Goal: Information Seeking & Learning: Learn about a topic

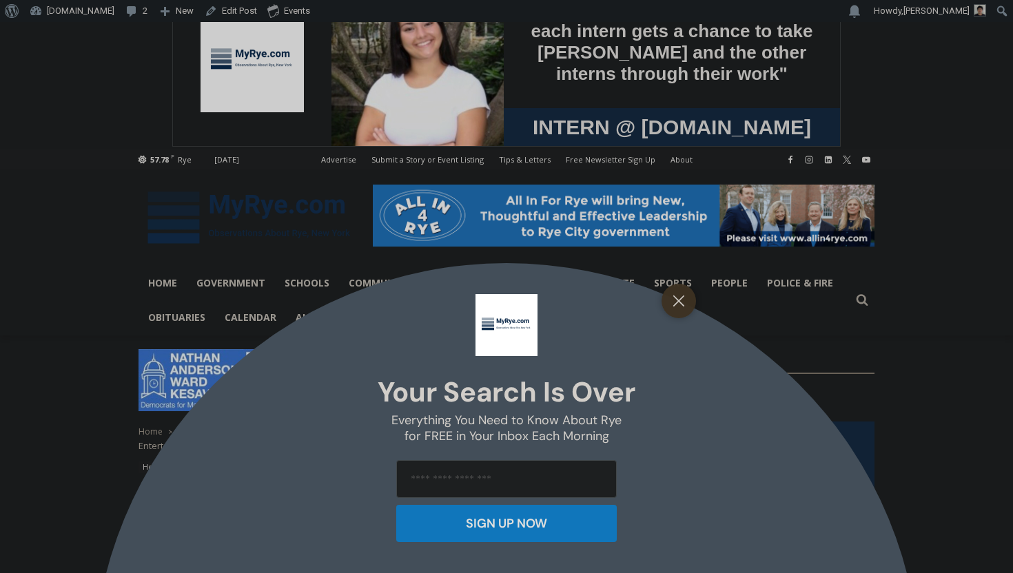
scroll to position [60, 0]
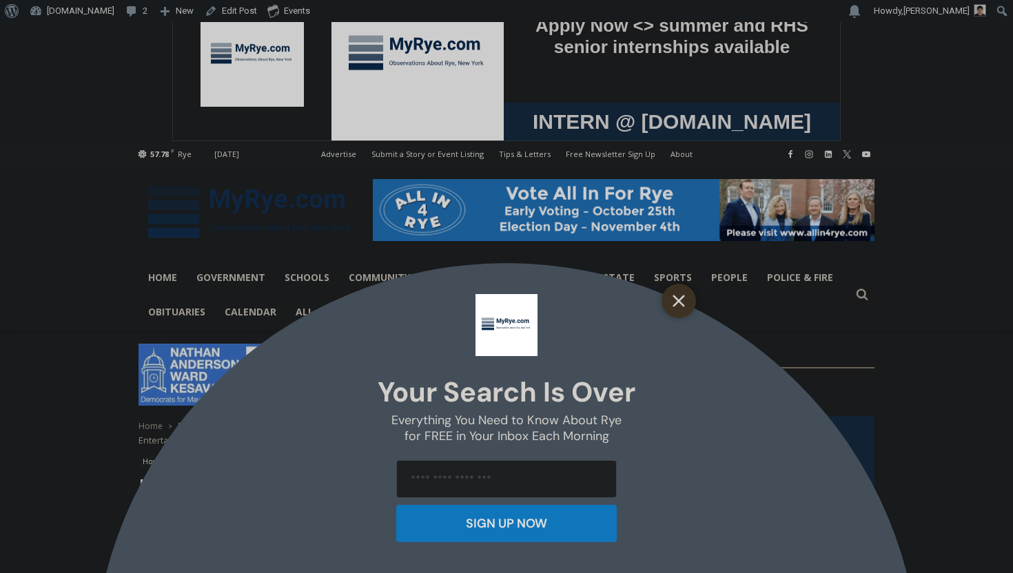
click at [686, 303] on button "Close" at bounding box center [678, 300] width 19 height 19
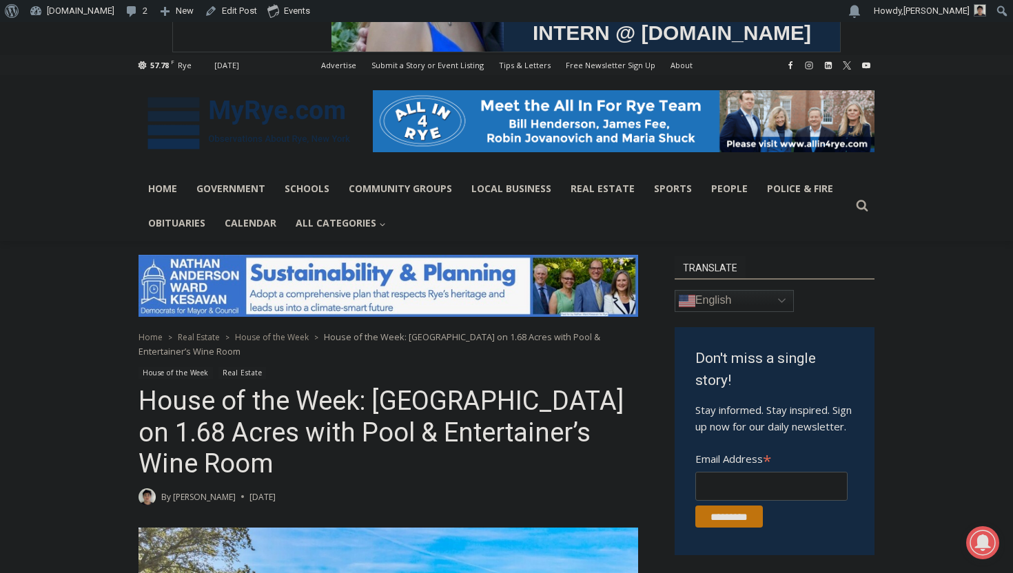
scroll to position [150, 0]
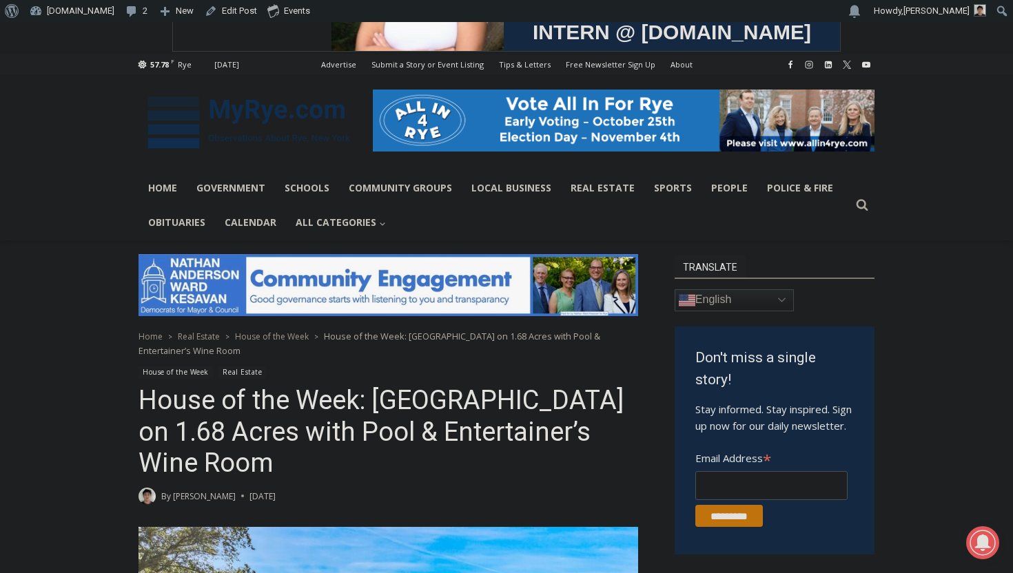
click at [195, 498] on link "[PERSON_NAME]" at bounding box center [204, 497] width 63 height 12
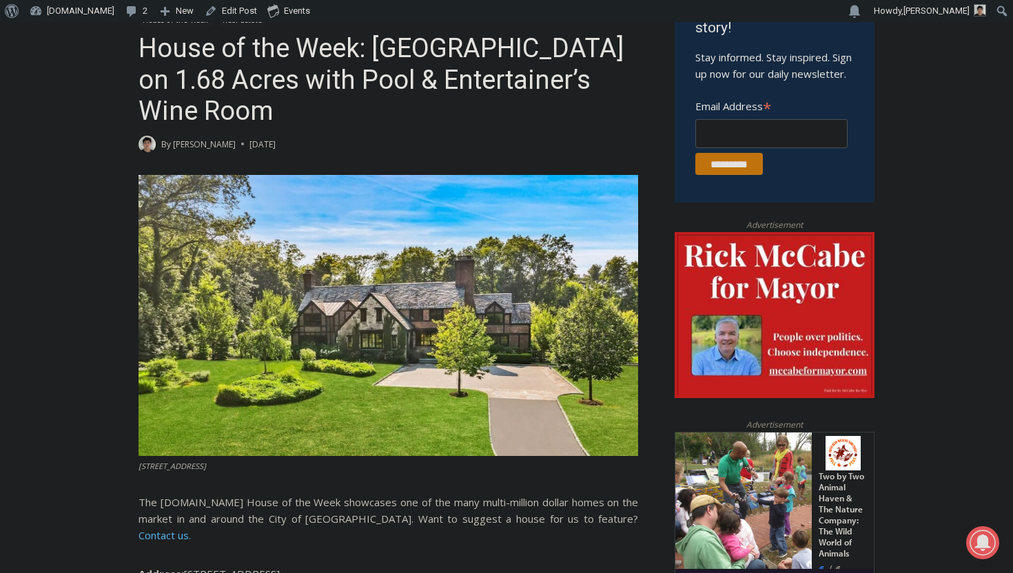
scroll to position [701, 0]
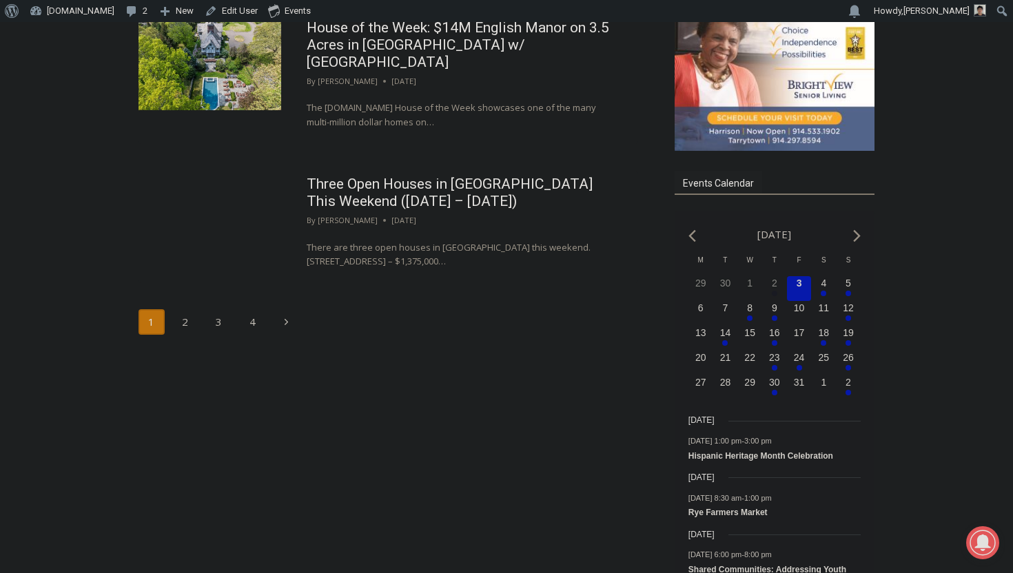
scroll to position [1958, 0]
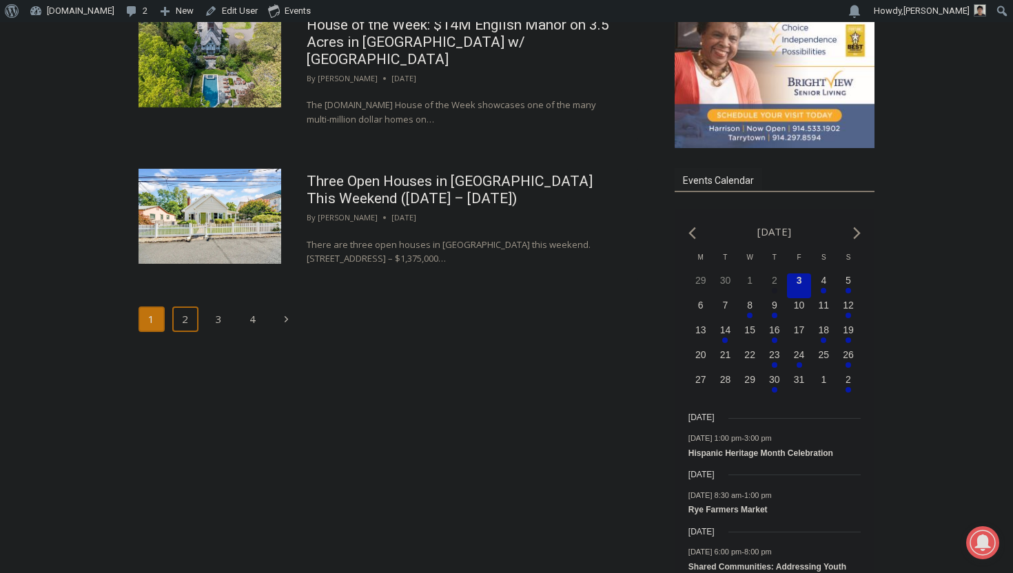
click at [192, 307] on link "2" at bounding box center [185, 320] width 26 height 26
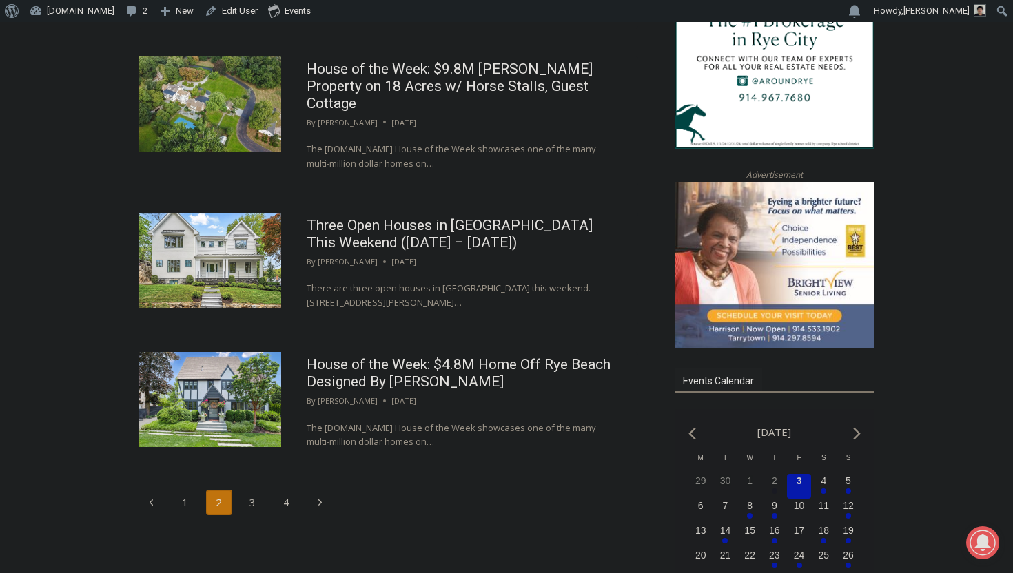
scroll to position [1876, 0]
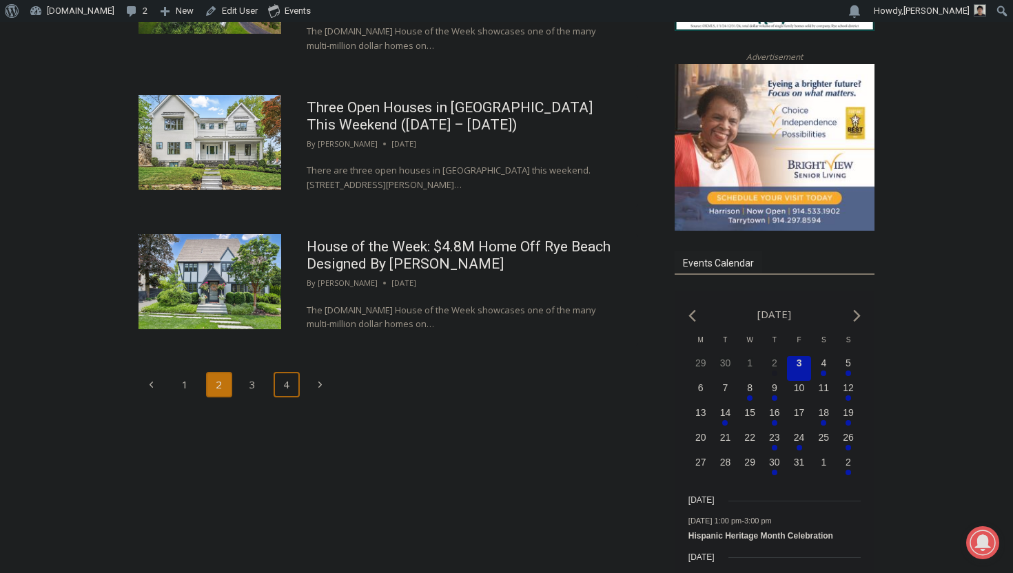
click at [283, 372] on link "4" at bounding box center [287, 385] width 26 height 26
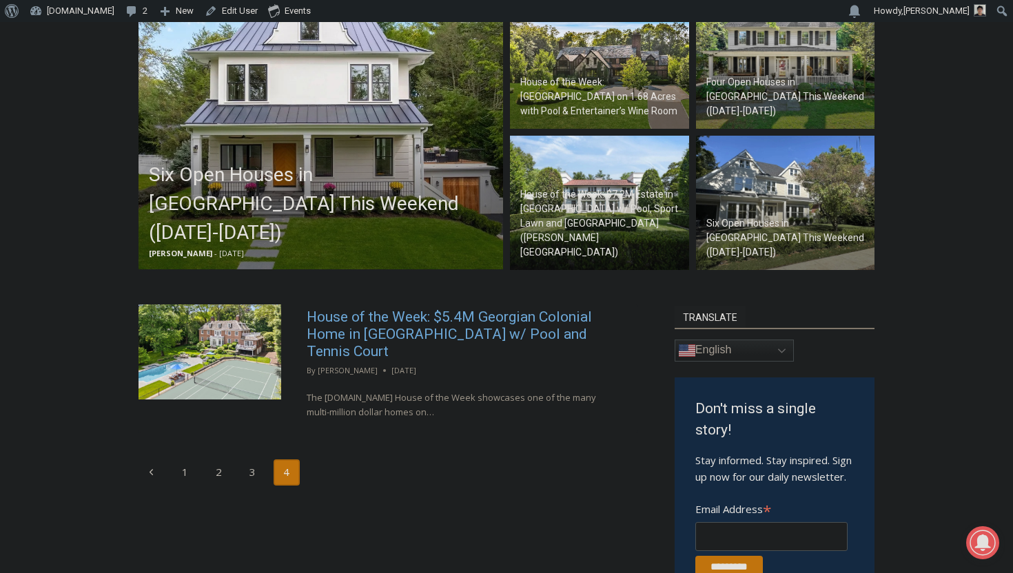
scroll to position [498, 0]
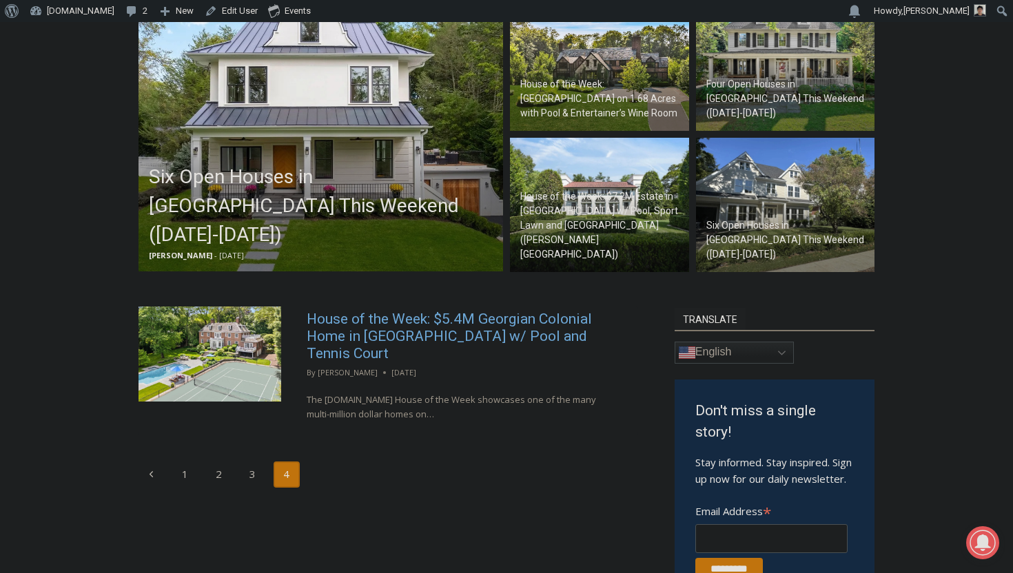
click at [340, 330] on link "House of the Week: $5.4M Georgian Colonial Home in Rye w/ Pool and Tennis Court" at bounding box center [449, 336] width 285 height 51
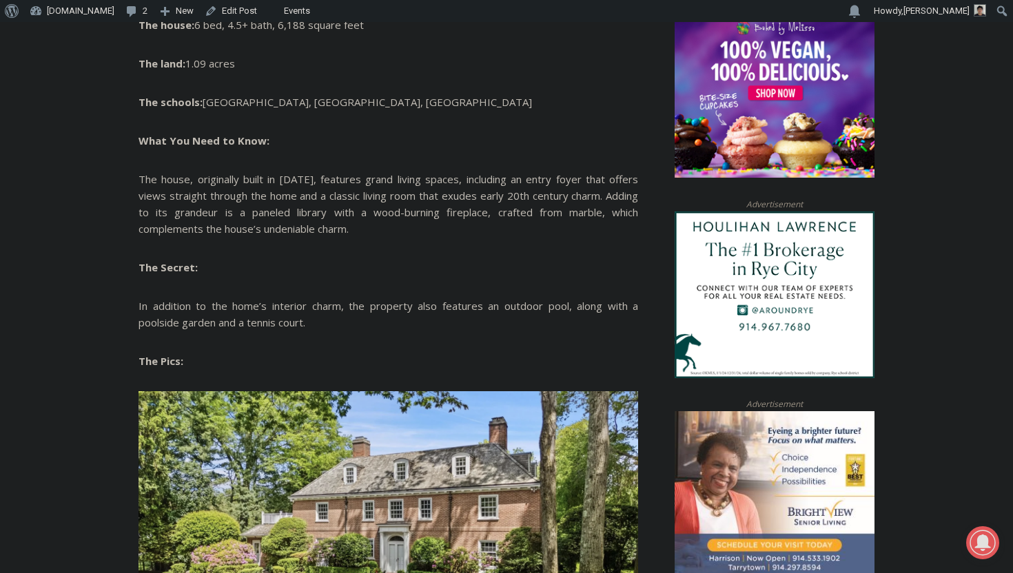
scroll to position [1124, 0]
